Goal: Information Seeking & Learning: Learn about a topic

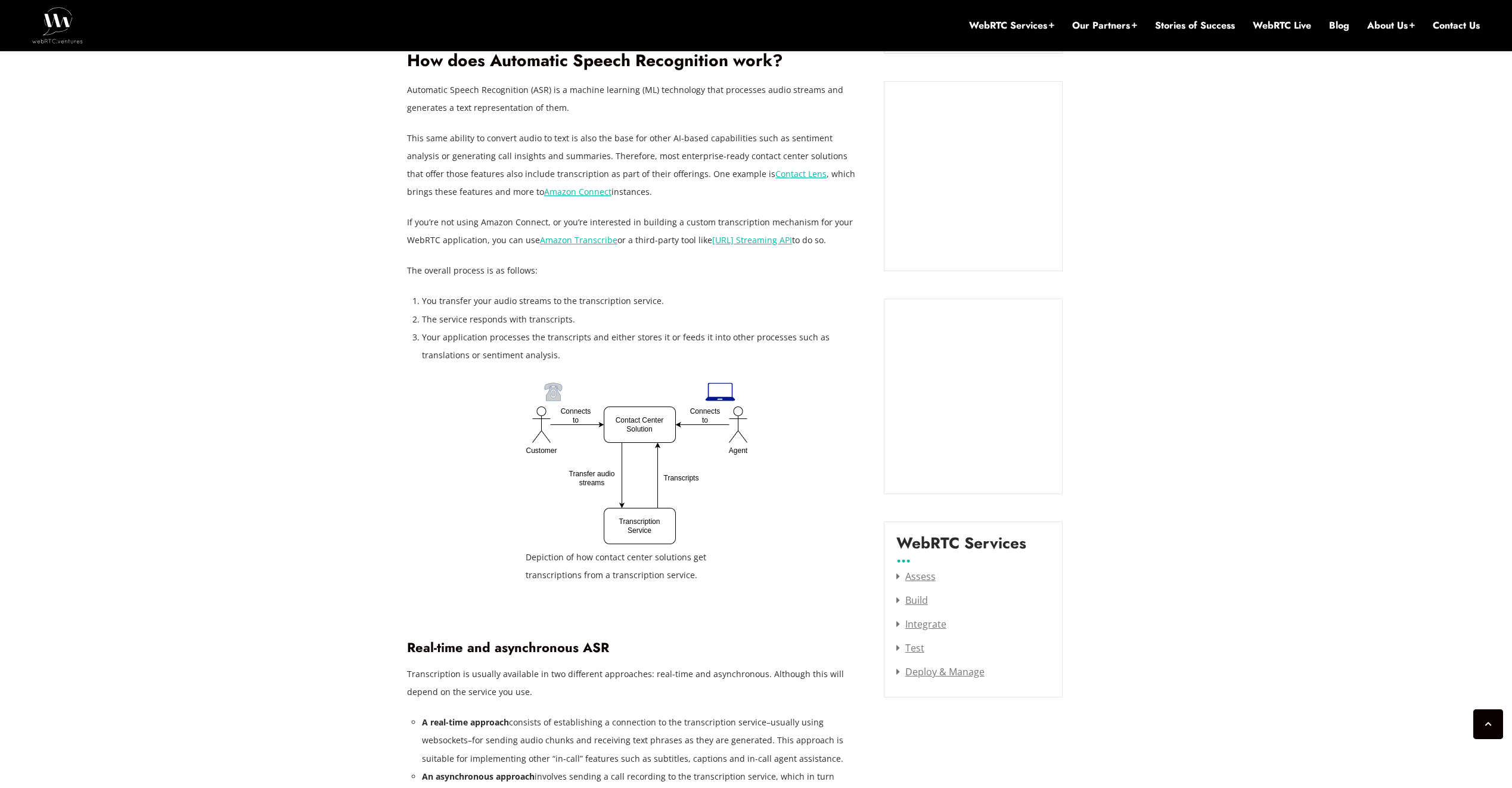
scroll to position [1162, 0]
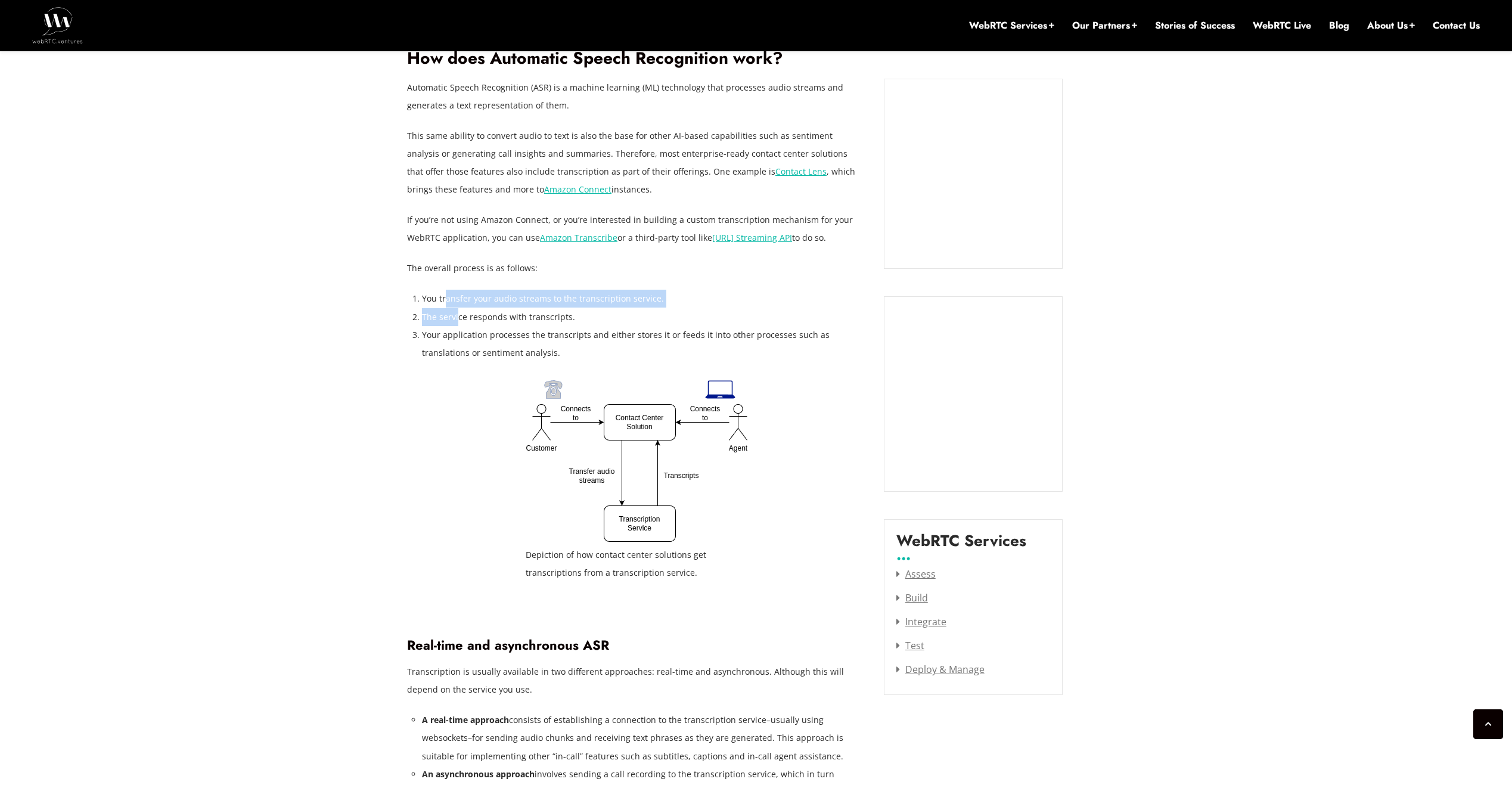
drag, startPoint x: 447, startPoint y: 300, endPoint x: 457, endPoint y: 320, distance: 22.4
click at [457, 320] on ol "You transfer your audio streams to the transcription service. The service respo…" at bounding box center [643, 325] width 444 height 72
click at [458, 321] on li "The service responds with transcripts." at bounding box center [643, 317] width 444 height 18
click at [453, 334] on li "Your application processes the transcripts and either stores it or feeds it int…" at bounding box center [643, 343] width 444 height 35
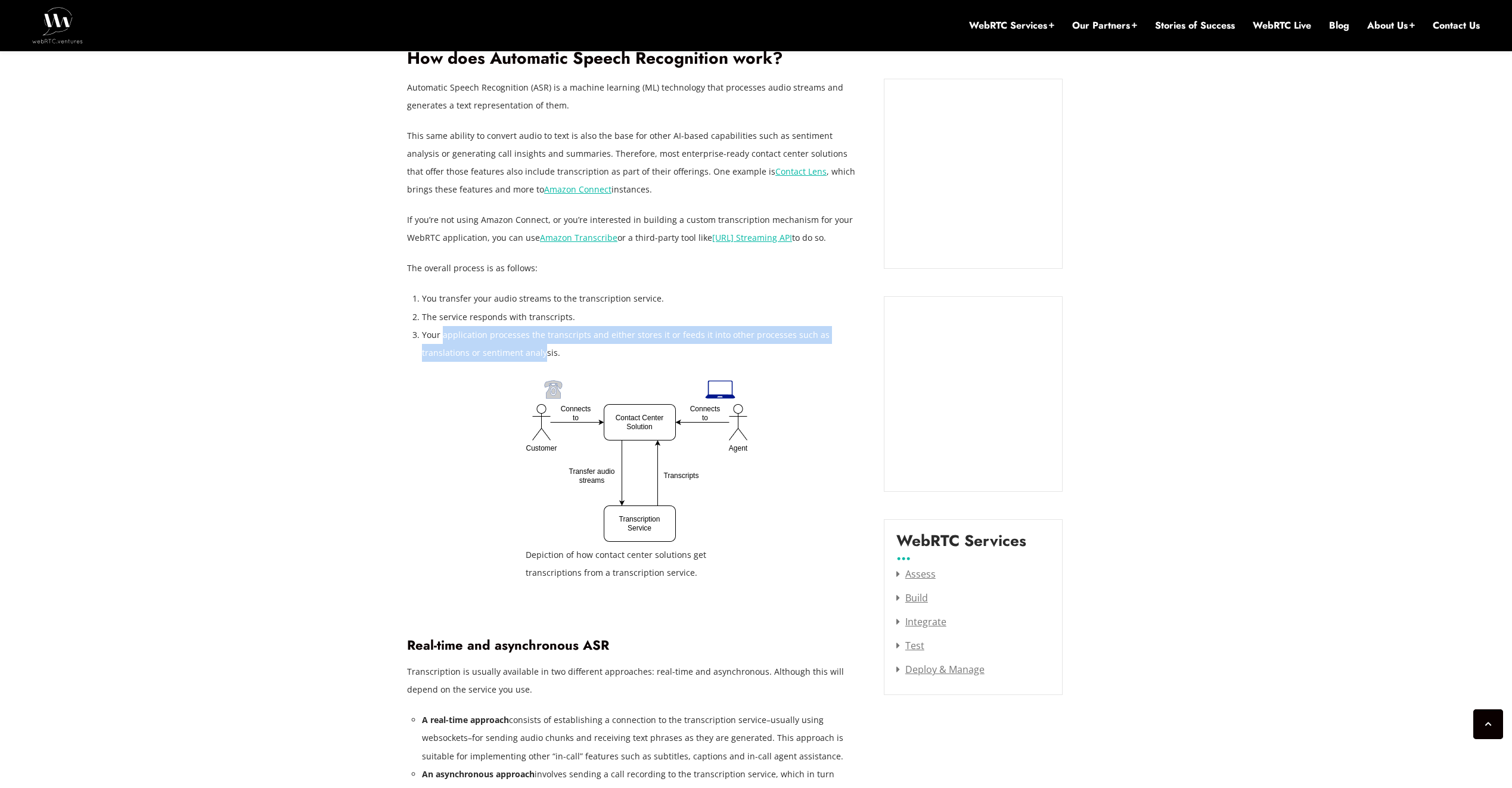
drag, startPoint x: 444, startPoint y: 335, endPoint x: 496, endPoint y: 349, distance: 53.9
click at [496, 349] on li "Your application processes the transcripts and either stores it or feeds it int…" at bounding box center [643, 343] width 444 height 35
drag, startPoint x: 496, startPoint y: 349, endPoint x: 434, endPoint y: 364, distance: 63.8
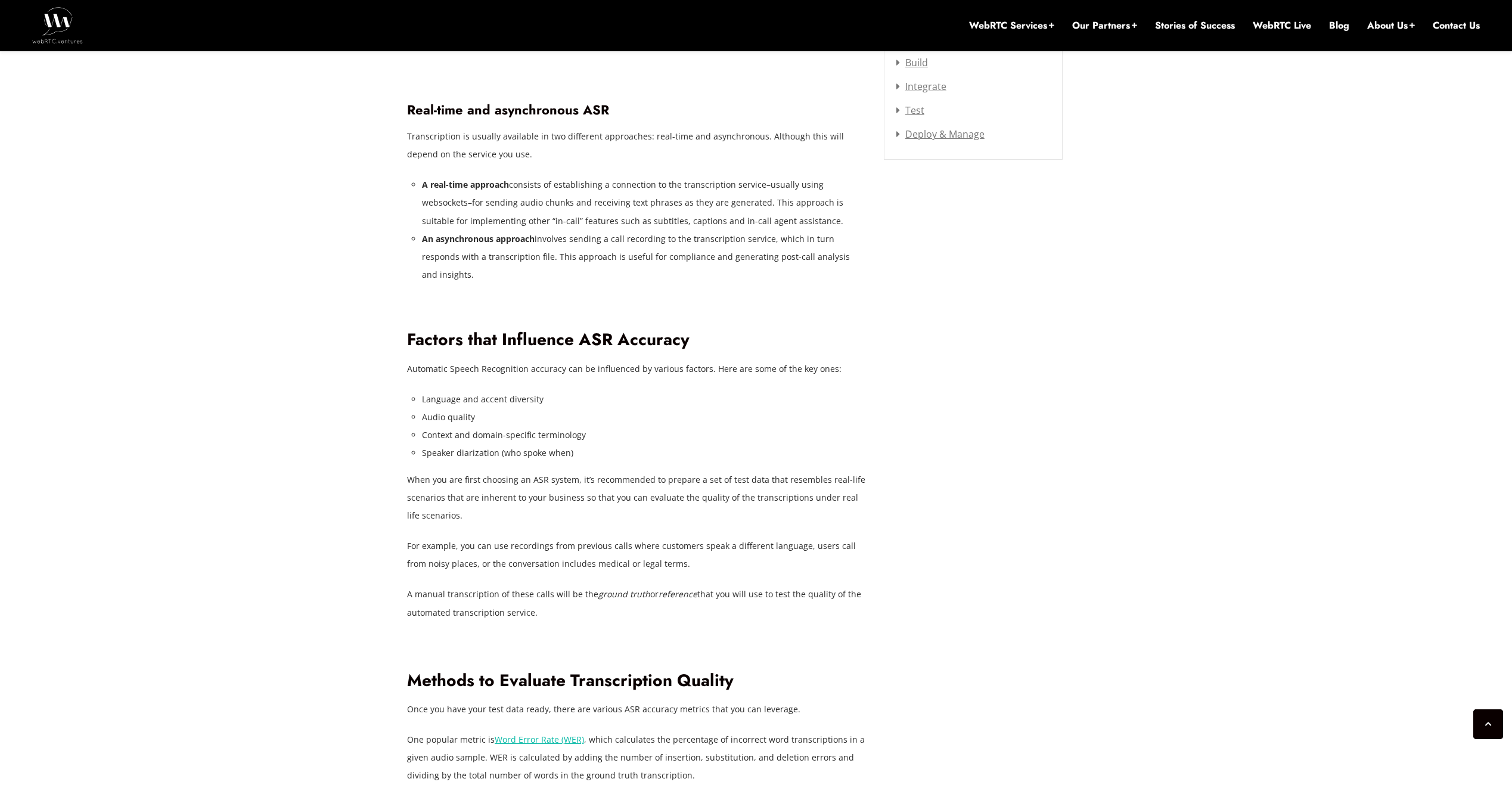
scroll to position [1699, 0]
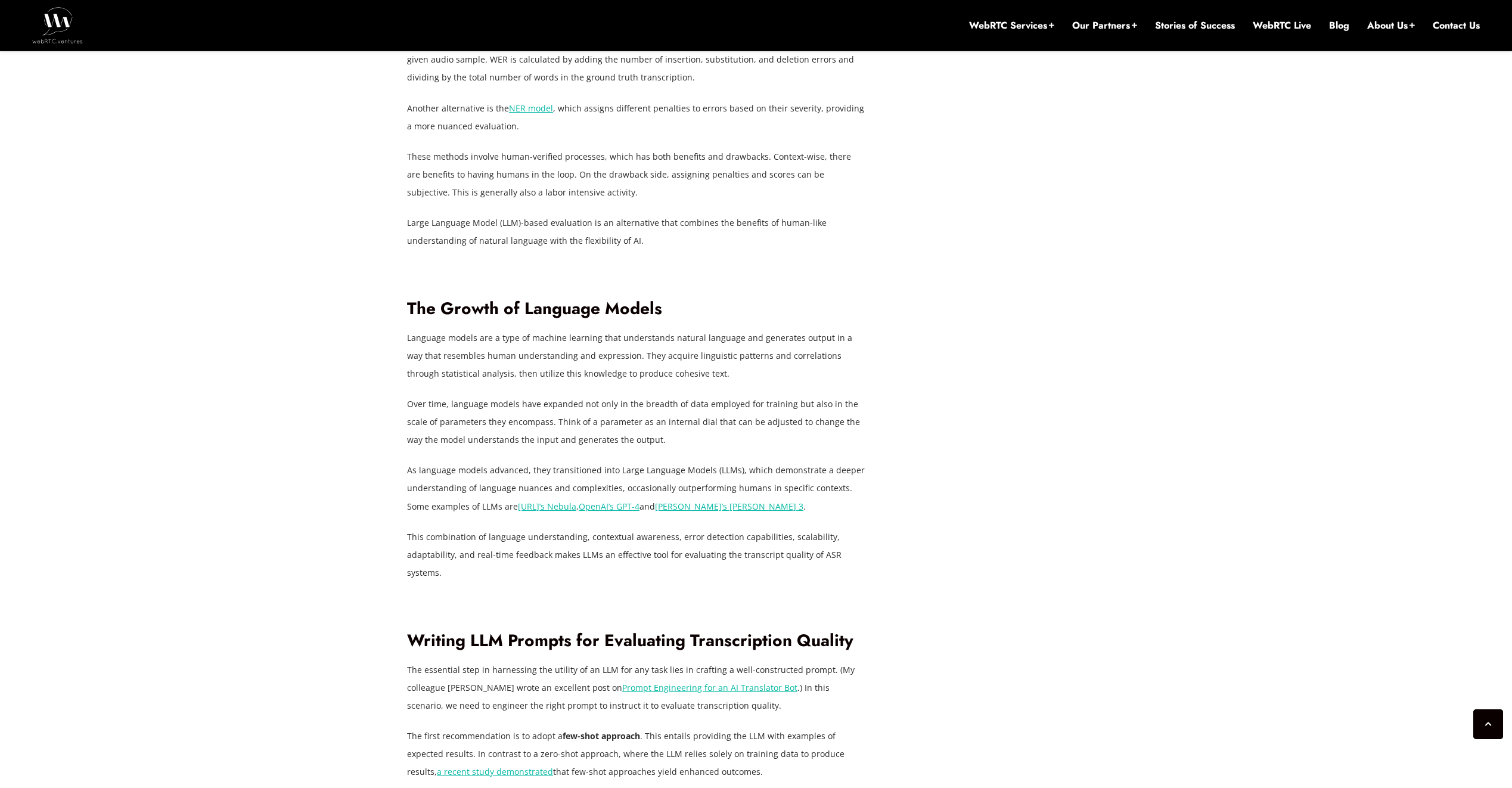
scroll to position [2712, 0]
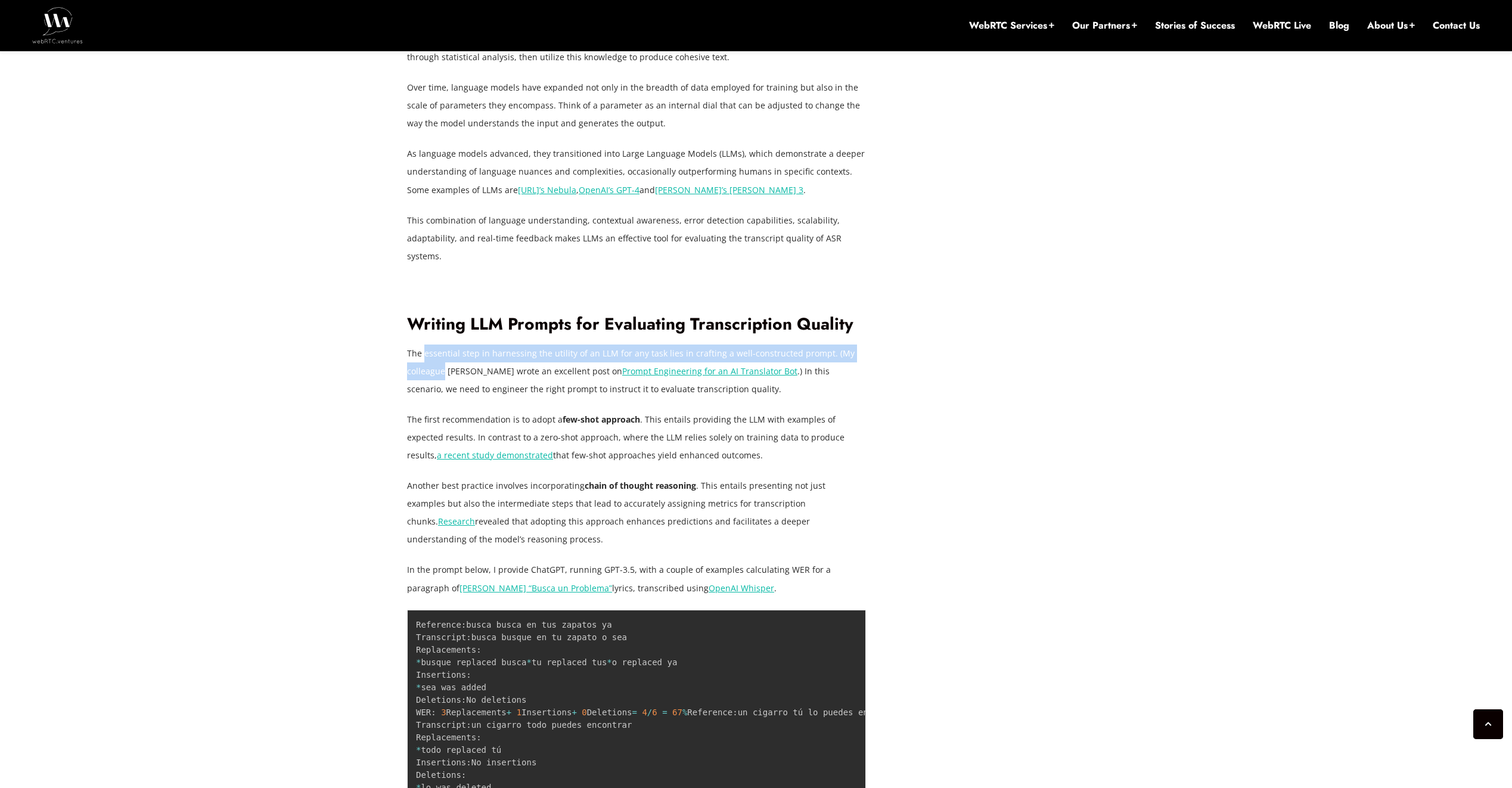
drag, startPoint x: 424, startPoint y: 317, endPoint x: 444, endPoint y: 326, distance: 21.9
click at [444, 344] on p "The essential step in harnessing the utility of an LLM for any task lies in cra…" at bounding box center [636, 371] width 459 height 53
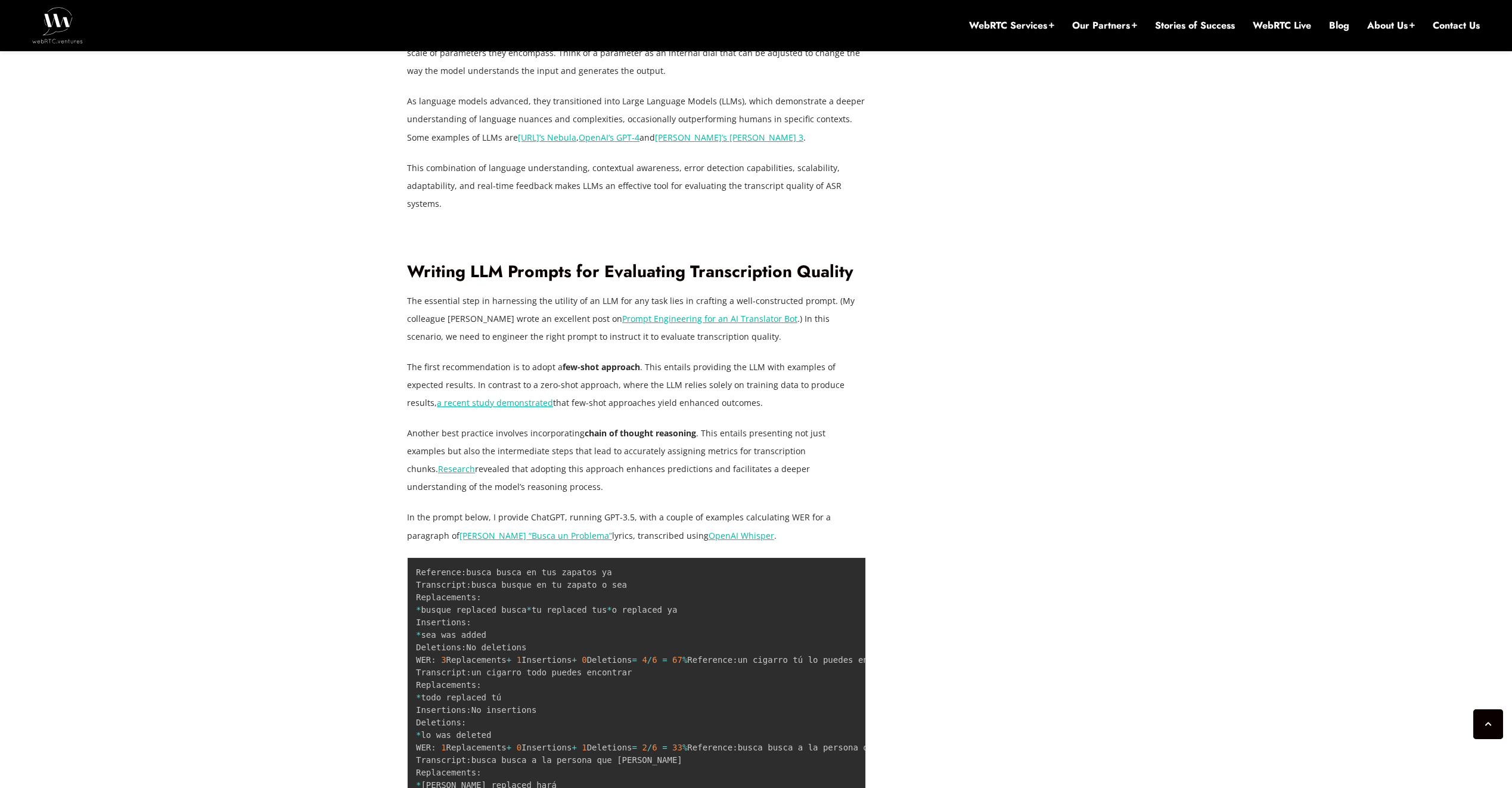
scroll to position [2831, 0]
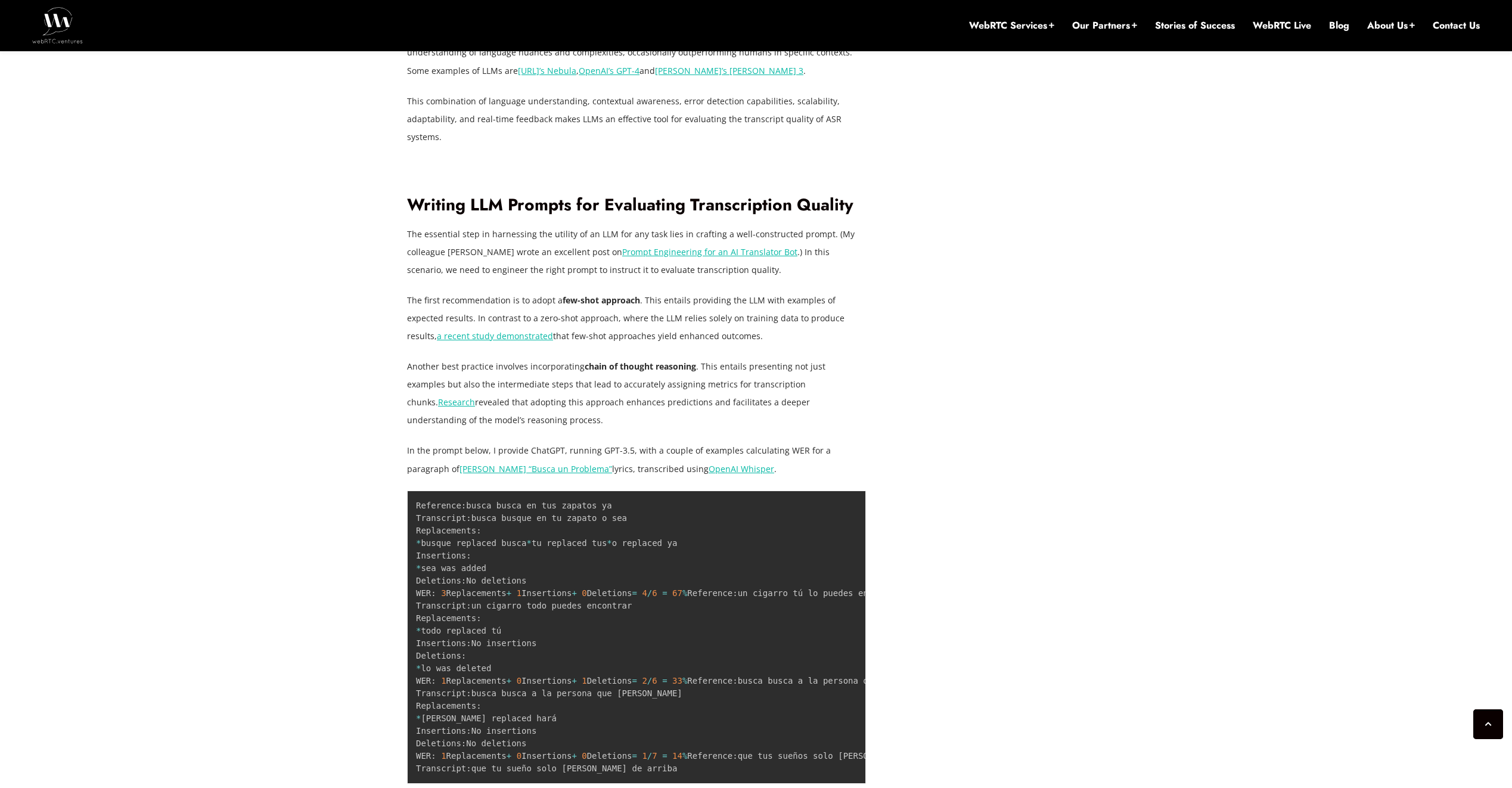
click at [1002, 397] on div "[DATE] [PERSON_NAME] Comments Off on Using LLMs to Evaluate and Improve Automat…" at bounding box center [756, 29] width 713 height 4514
click at [333, 271] on div "[DATE] [PERSON_NAME] Comments Off on Using LLMs to Evaluate and Improve Automat…" at bounding box center [756, 29] width 1512 height 4657
click at [927, 335] on div "[DATE] [PERSON_NAME] Comments Off on Using LLMs to Evaluate and Improve Automat…" at bounding box center [756, 29] width 713 height 4514
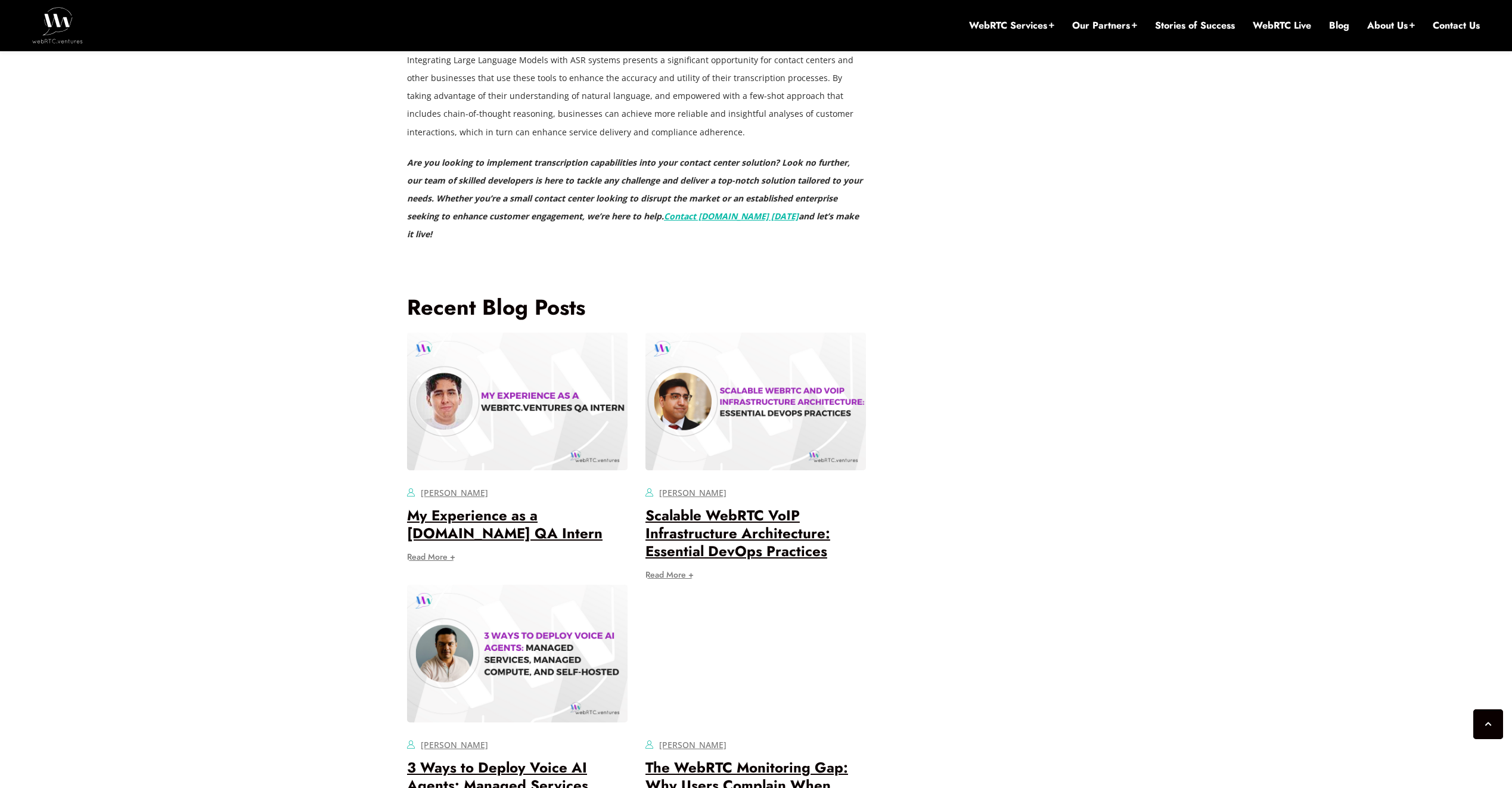
scroll to position [4322, 0]
